Goal: Check status

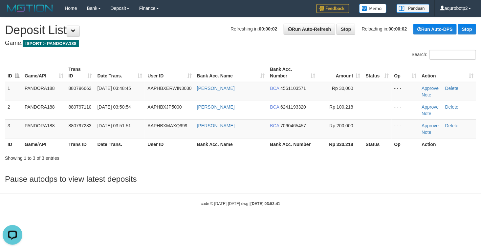
click at [180, 39] on div "**********" at bounding box center [240, 102] width 481 height 170
